Goal: Information Seeking & Learning: Check status

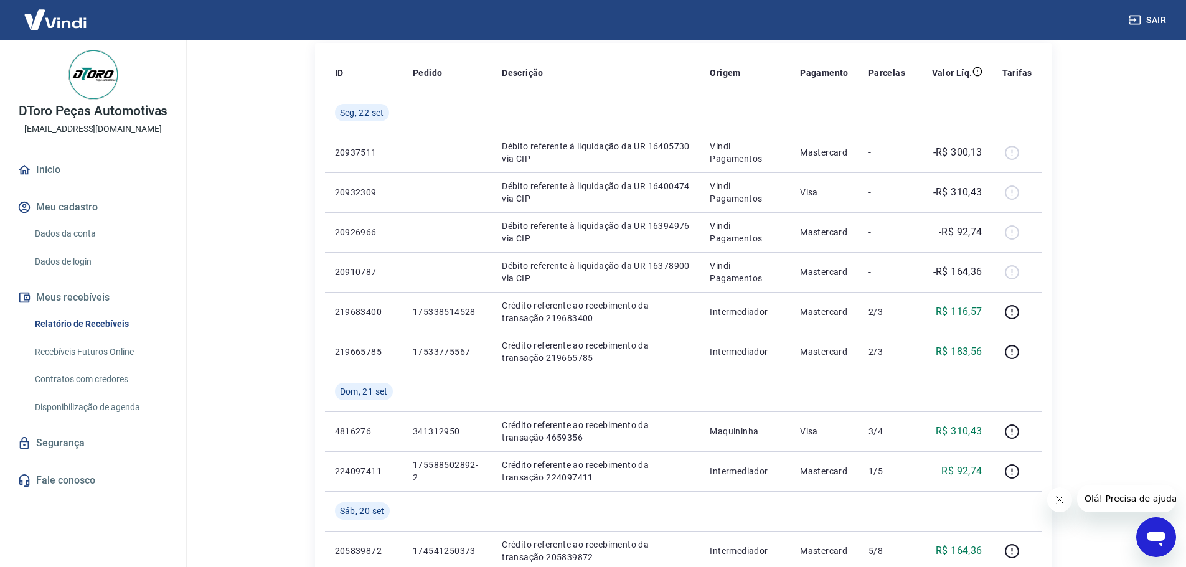
scroll to position [164, 0]
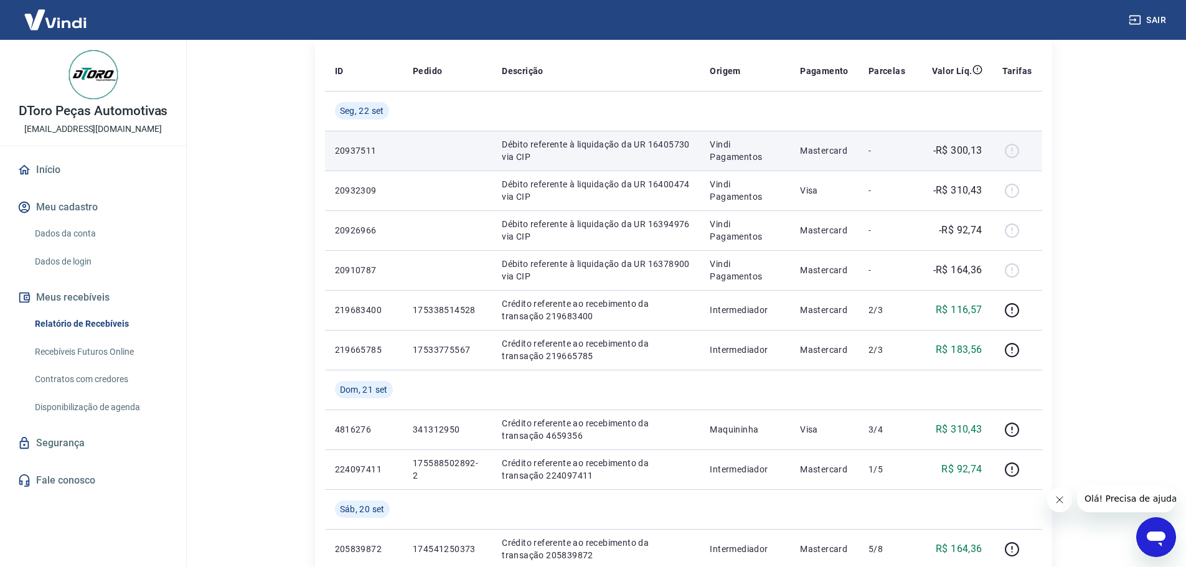
click at [362, 149] on p "20937511" at bounding box center [364, 150] width 58 height 12
click at [947, 145] on p "-R$ 300,13" at bounding box center [957, 150] width 49 height 15
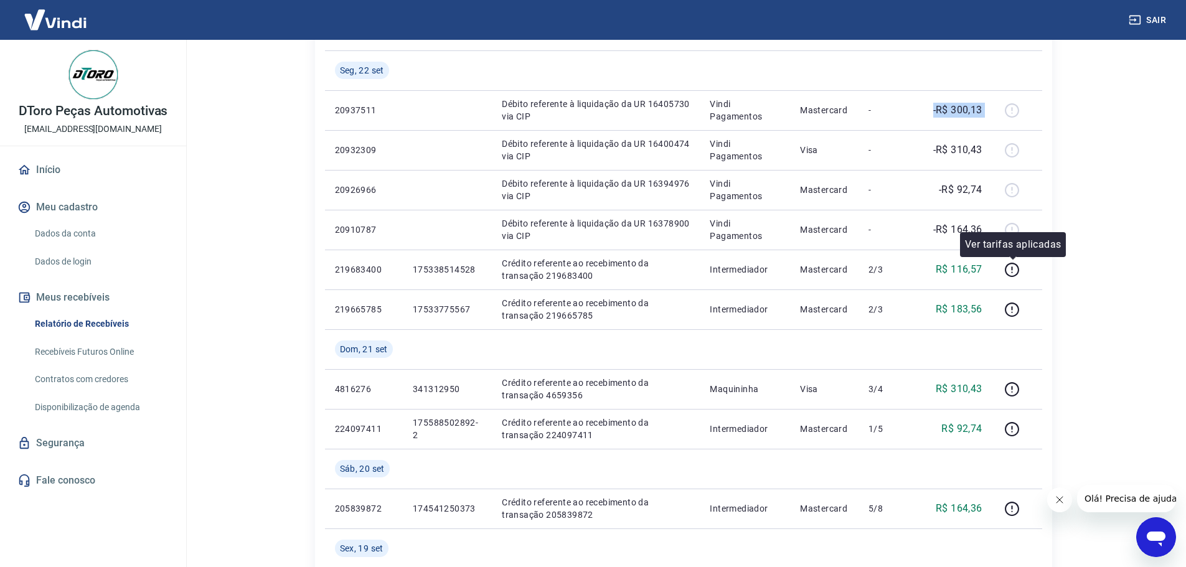
scroll to position [226, 0]
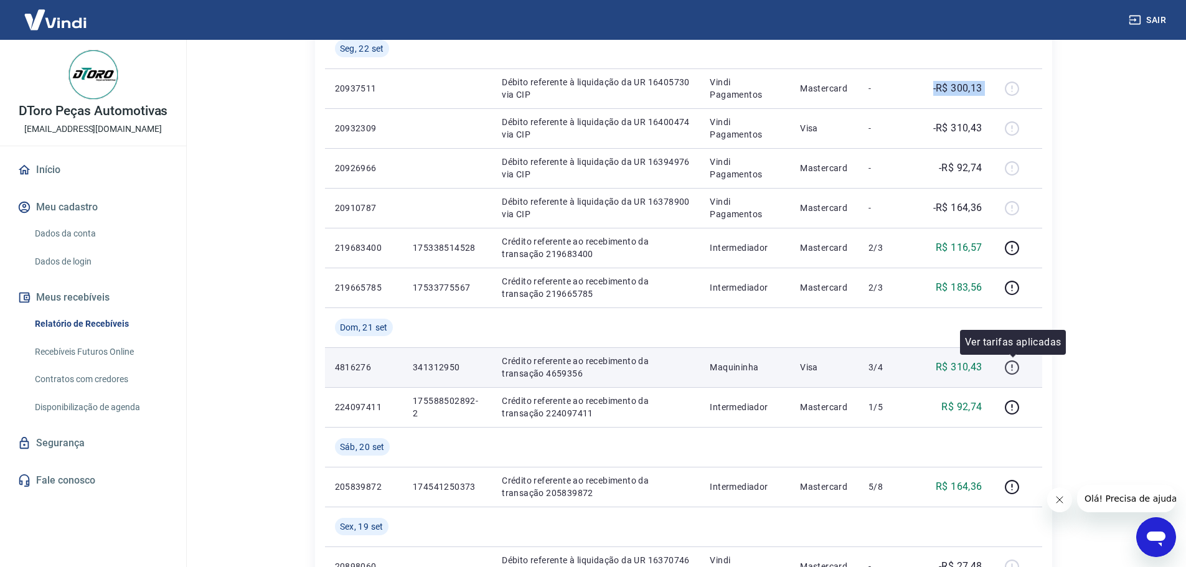
click at [1014, 367] on icon "button" at bounding box center [1012, 368] width 16 height 16
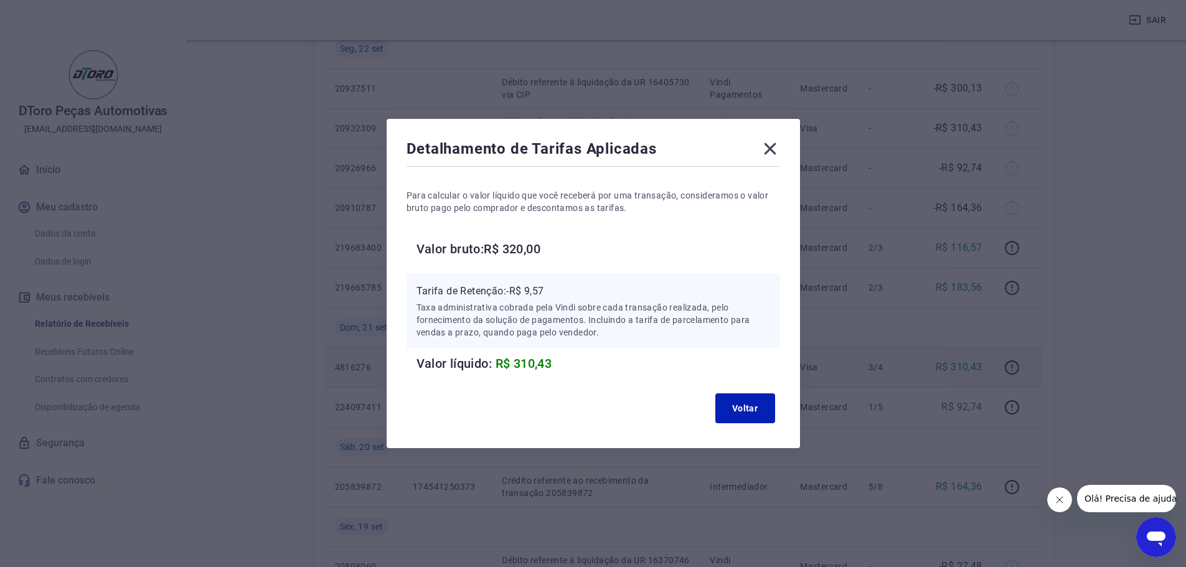
click at [780, 144] on icon at bounding box center [770, 149] width 20 height 20
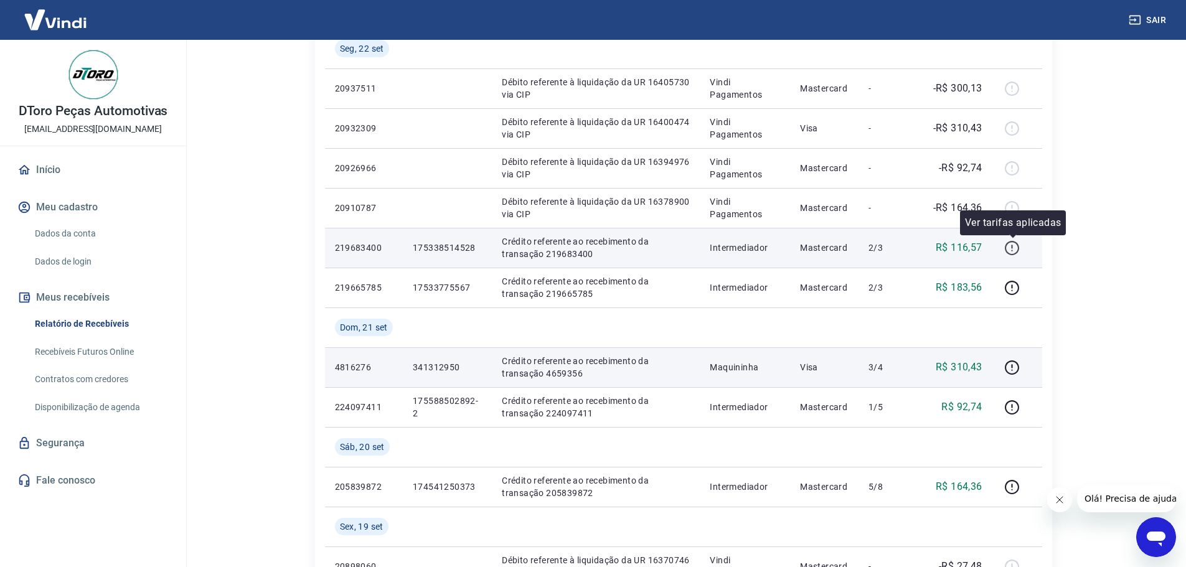
click at [1017, 256] on button "button" at bounding box center [1012, 248] width 20 height 20
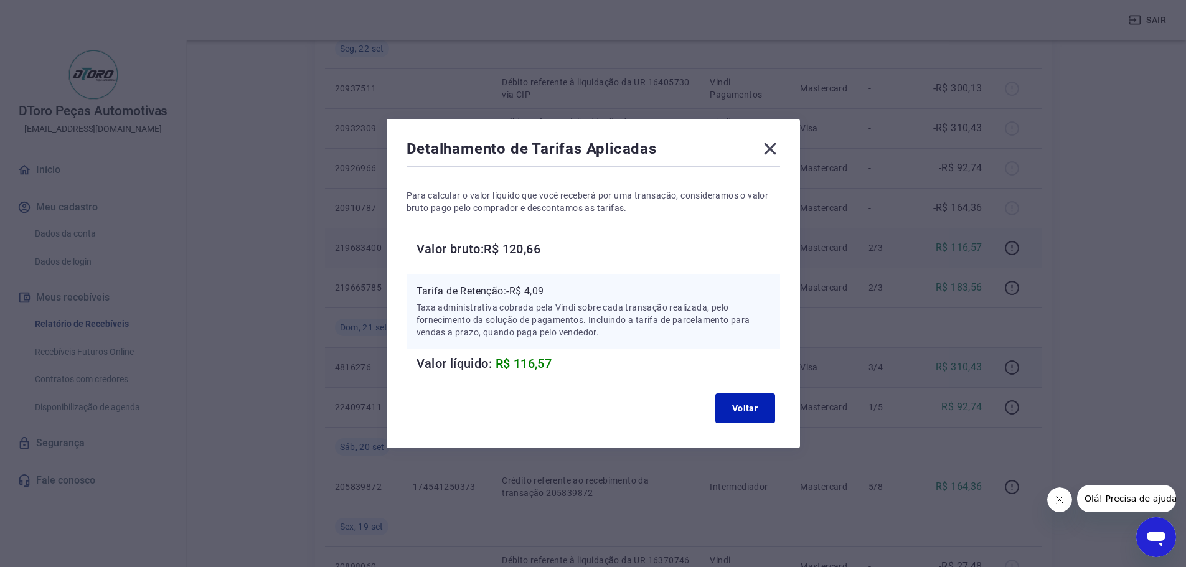
click at [770, 146] on icon at bounding box center [770, 149] width 20 height 20
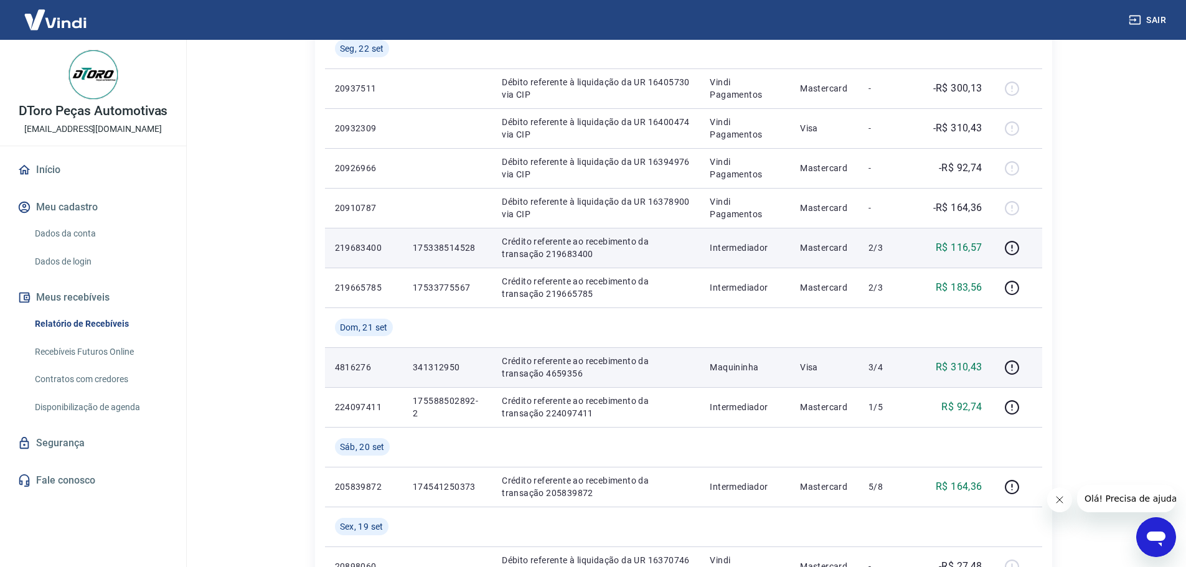
scroll to position [164, 0]
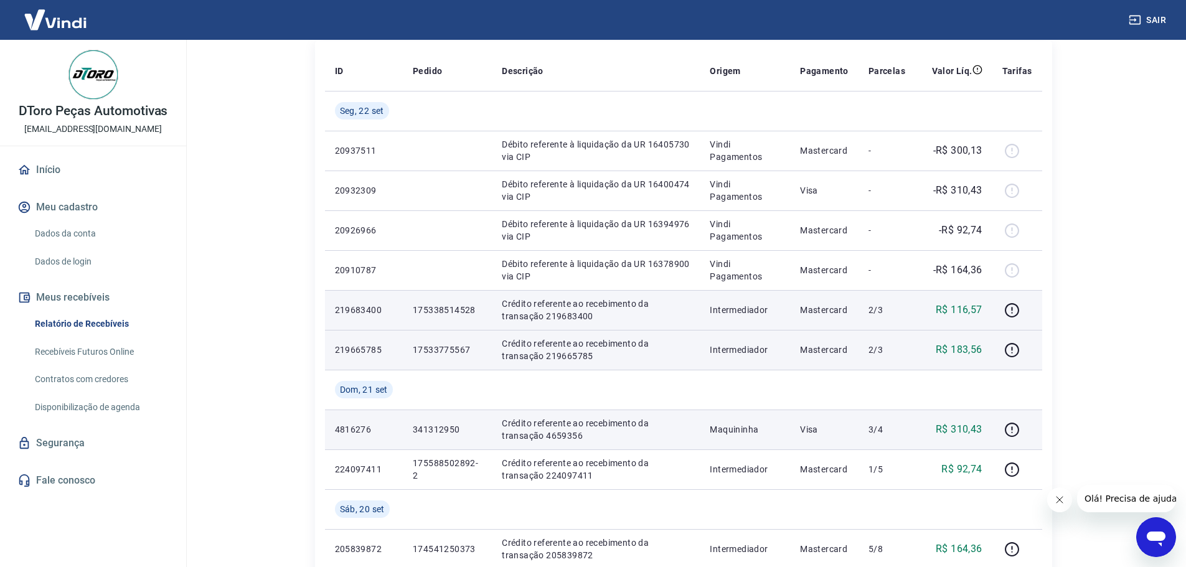
click at [975, 344] on p "R$ 183,56" at bounding box center [958, 349] width 47 height 15
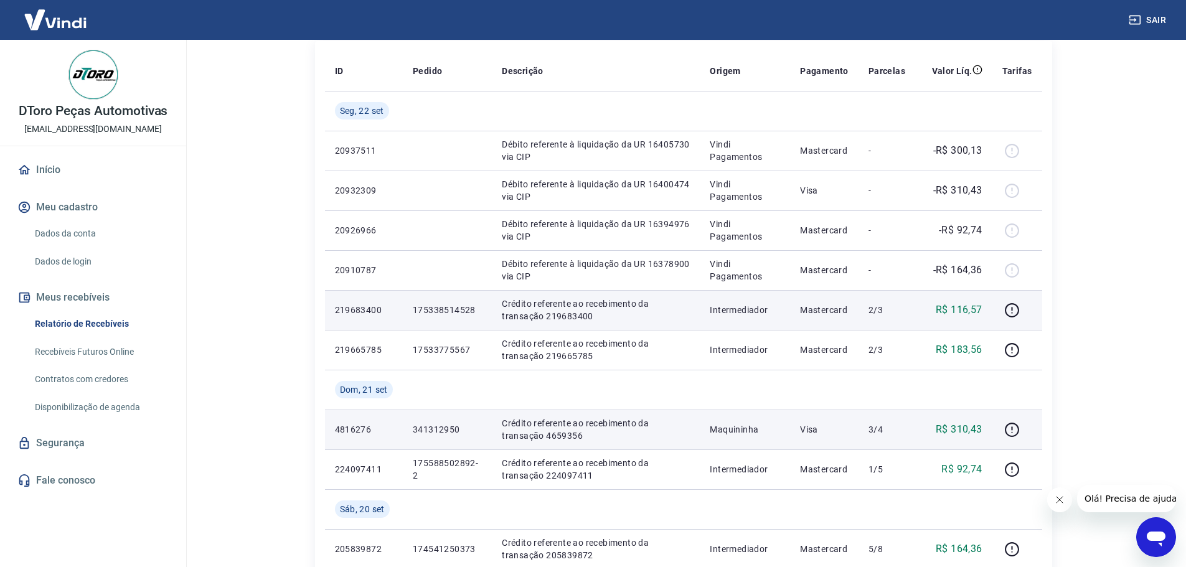
click at [964, 431] on p "R$ 310,43" at bounding box center [958, 429] width 47 height 15
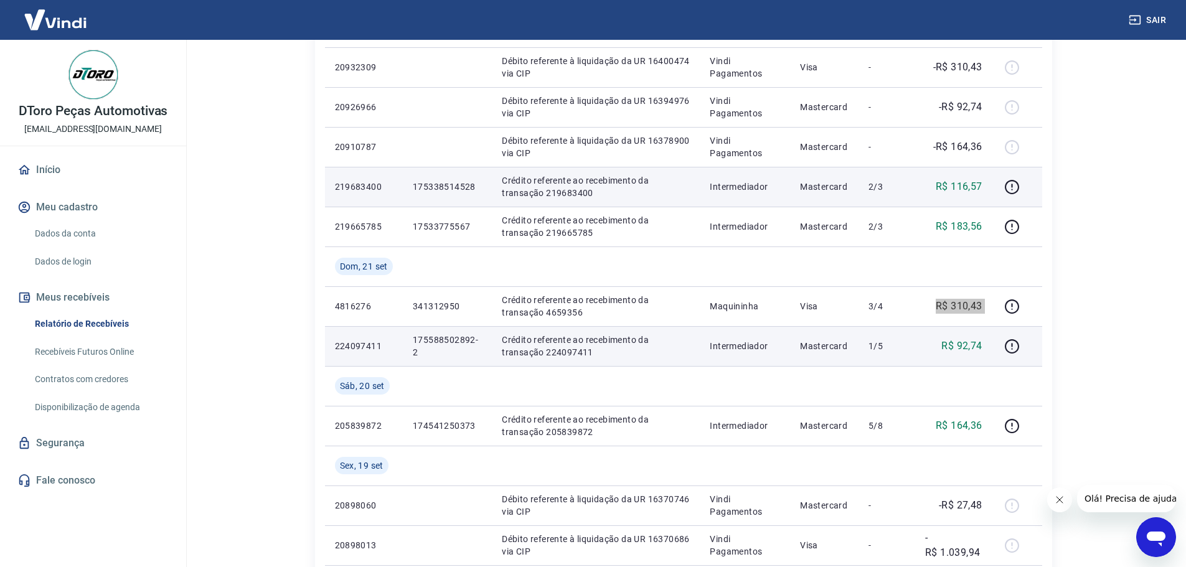
scroll to position [288, 0]
click at [960, 341] on p "R$ 92,74" at bounding box center [961, 344] width 40 height 15
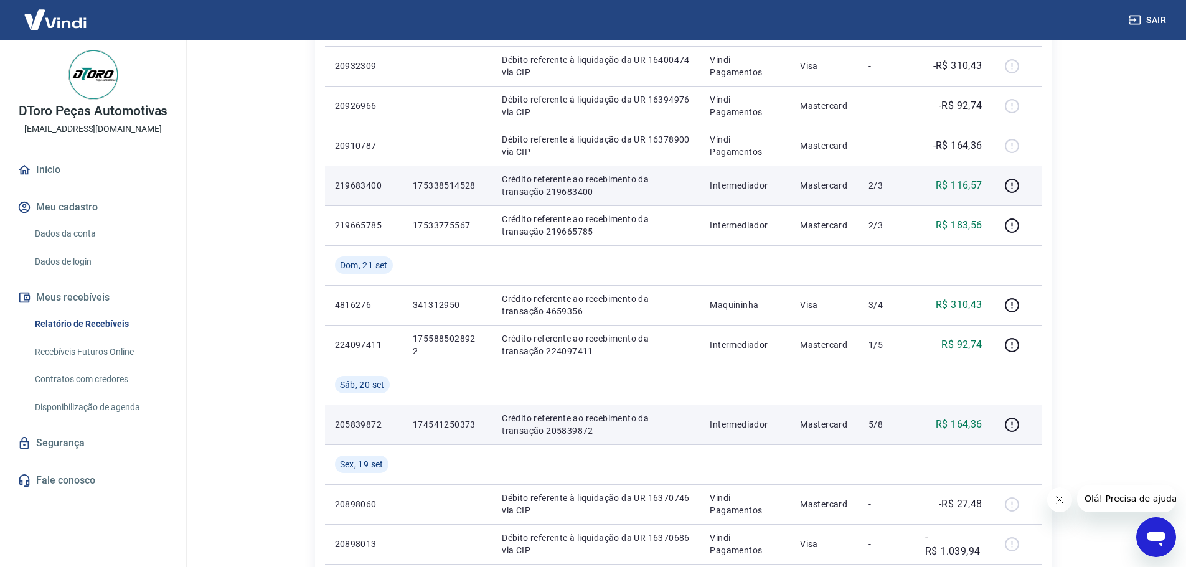
click at [956, 429] on p "R$ 164,36" at bounding box center [958, 424] width 47 height 15
click at [957, 429] on p "R$ 164,36" at bounding box center [958, 424] width 47 height 15
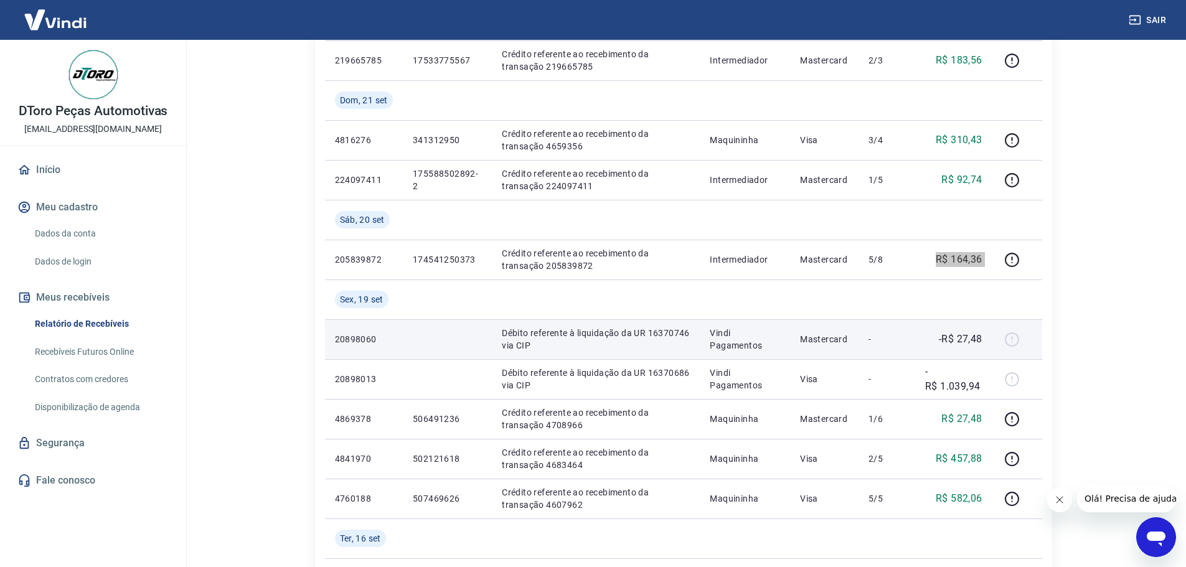
scroll to position [475, 0]
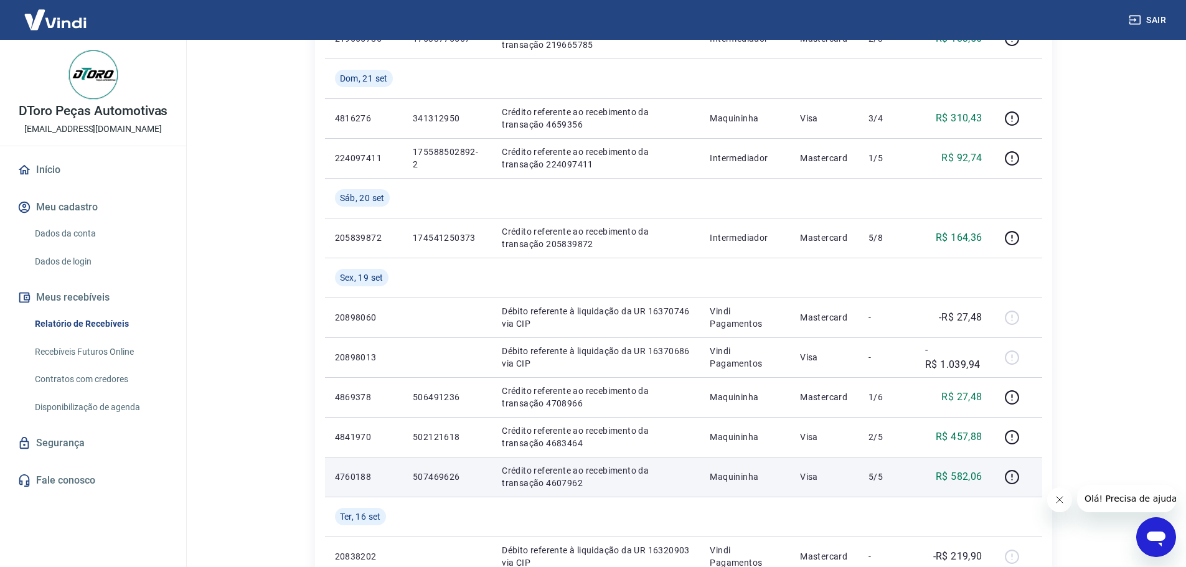
click at [969, 477] on p "R$ 582,06" at bounding box center [958, 476] width 47 height 15
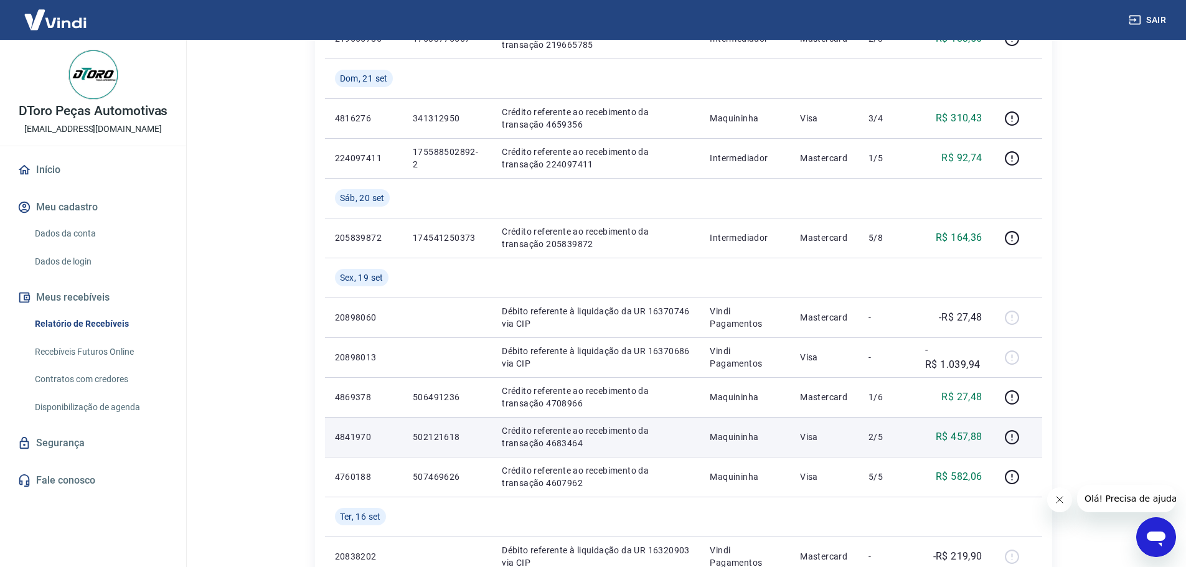
click at [957, 438] on p "R$ 457,88" at bounding box center [958, 436] width 47 height 15
